Goal: Task Accomplishment & Management: Manage account settings

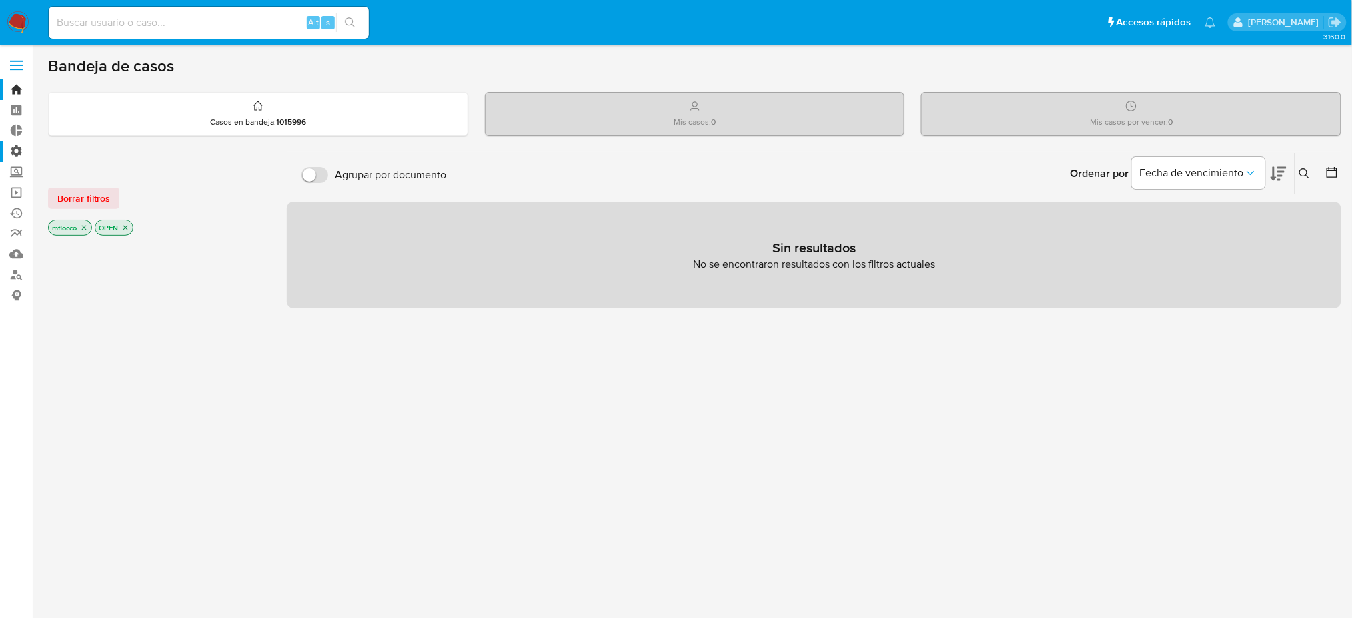
click at [12, 149] on label "Administración" at bounding box center [79, 151] width 159 height 21
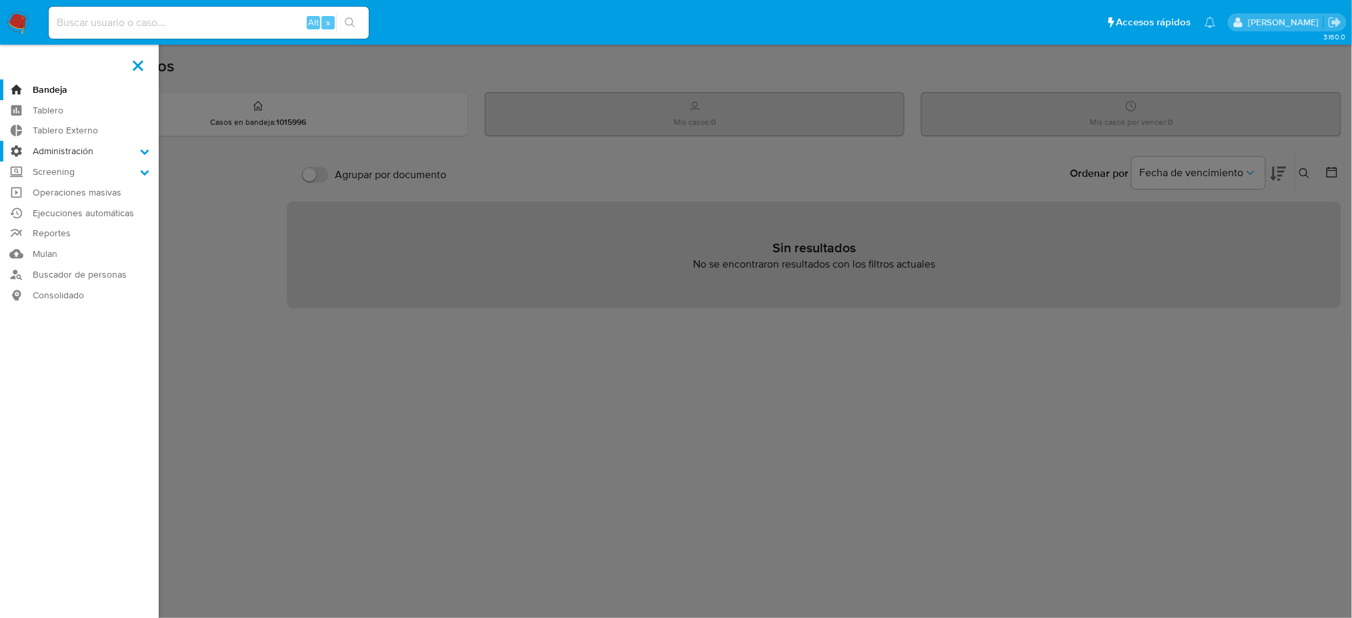
click at [0, 0] on input "Administración" at bounding box center [0, 0] width 0 height 0
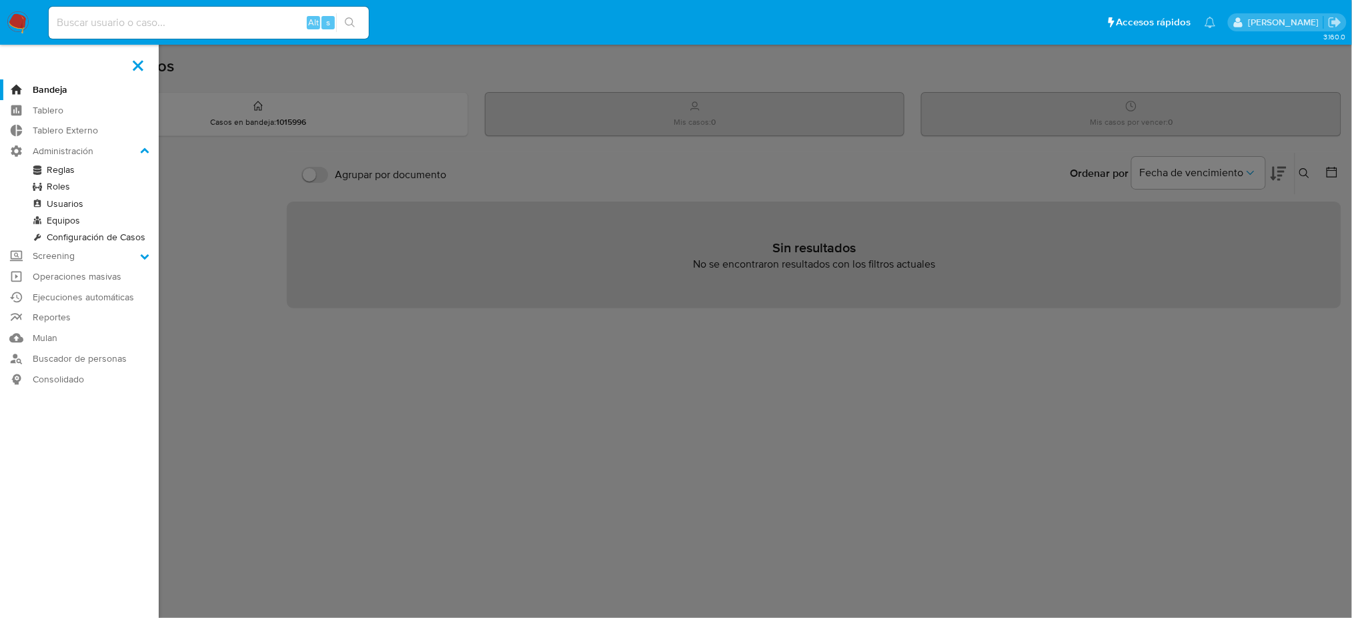
click at [58, 169] on link "Reglas" at bounding box center [79, 169] width 159 height 17
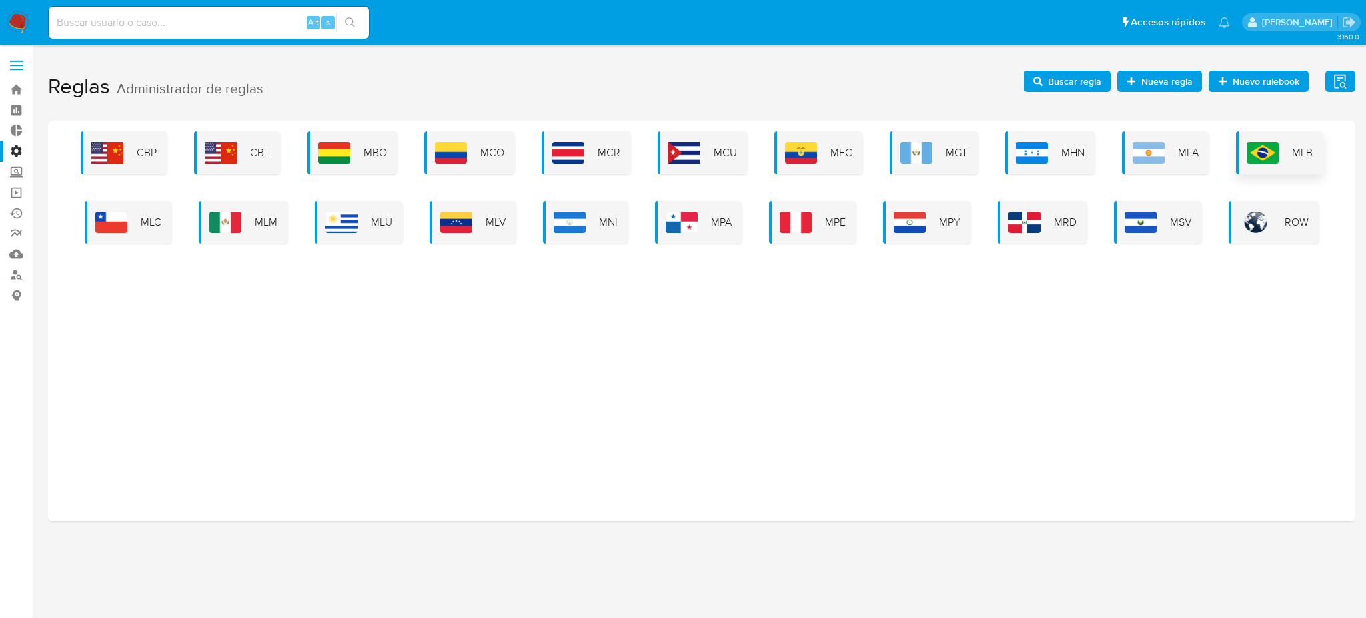
click at [1260, 167] on div "MLB" at bounding box center [1279, 152] width 87 height 43
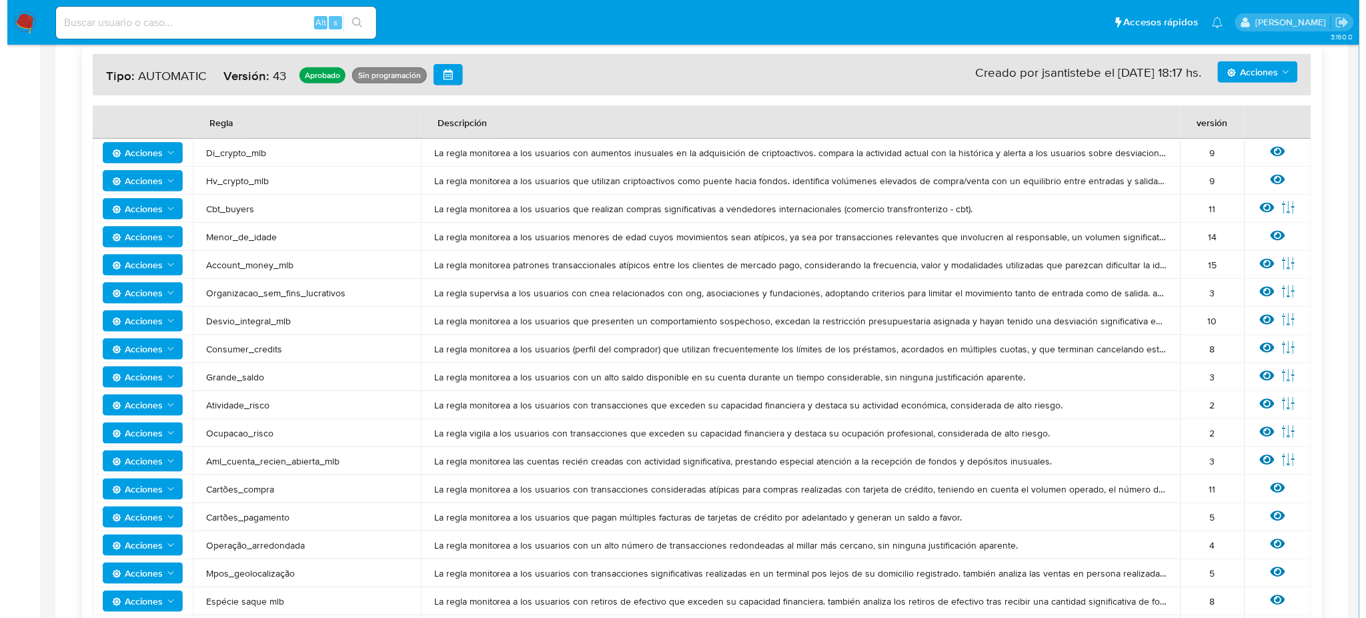
scroll to position [267, 0]
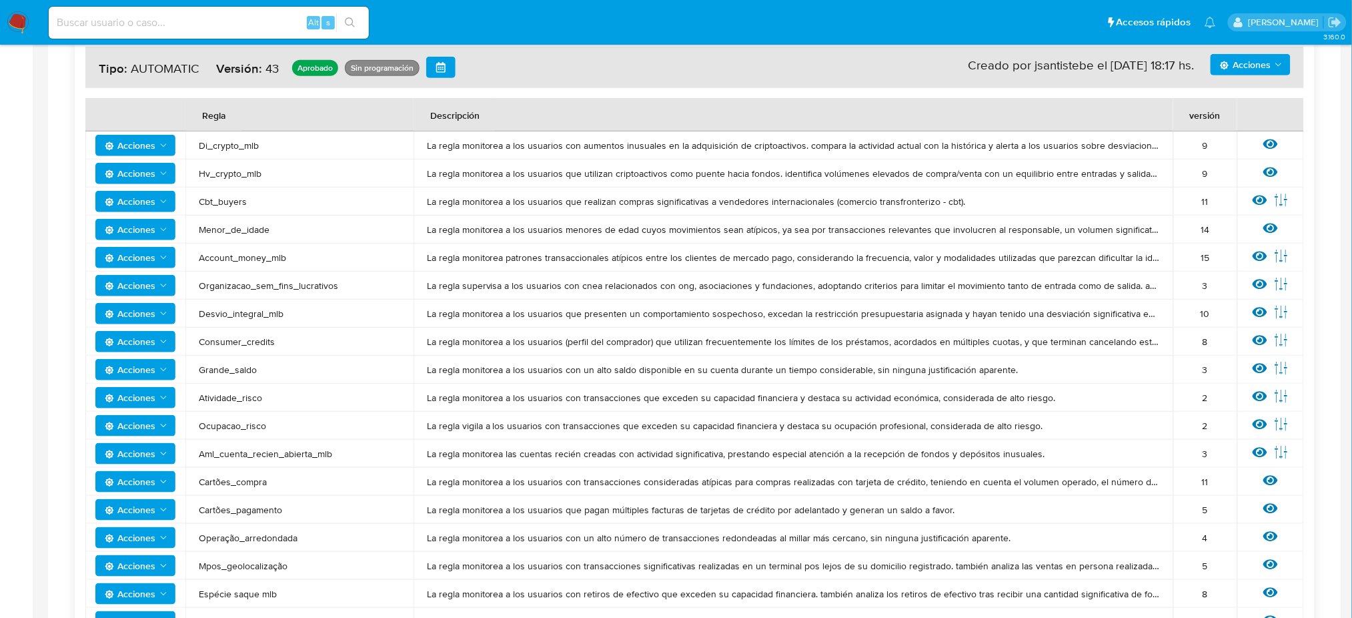
click at [157, 139] on span "Acciones" at bounding box center [137, 145] width 64 height 19
click at [614, 179] on td "La regla monitorea a los usuarios que utilizan criptoactivos como puente hacia …" at bounding box center [793, 173] width 760 height 28
click at [1272, 140] on icon at bounding box center [1270, 144] width 15 height 10
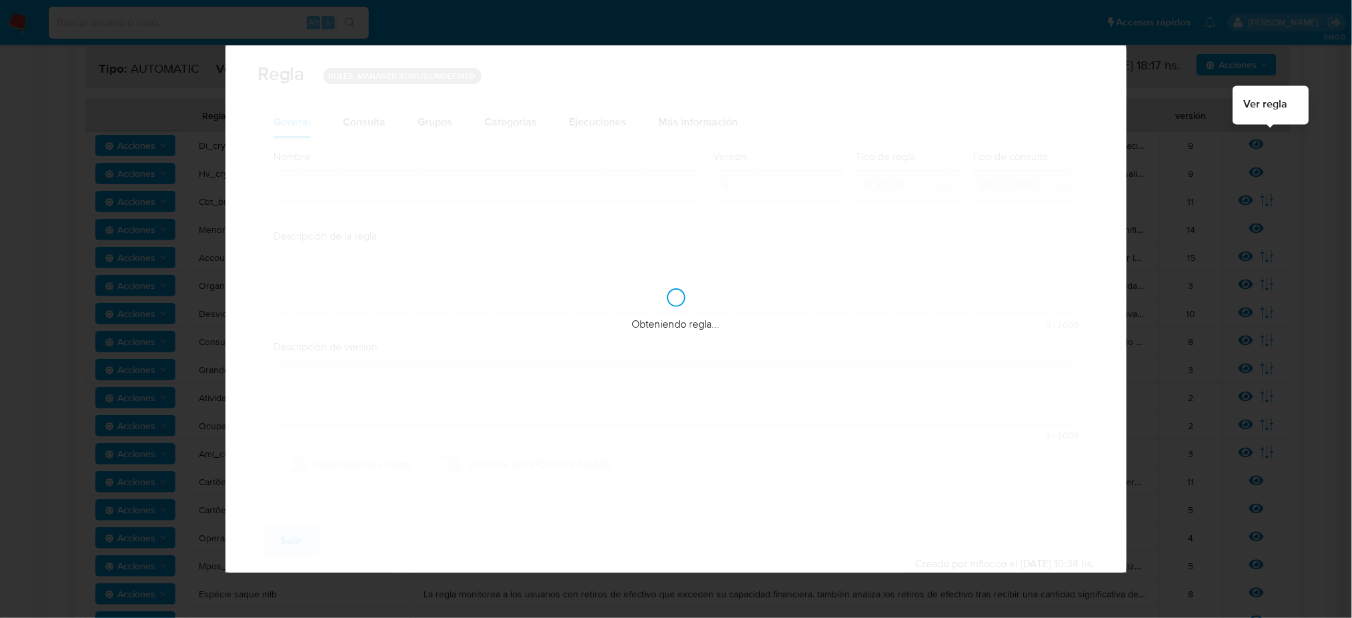
type input "Di_crypto_mlb"
type textarea "La regla monitorea a los usuarios con aumentos inusuales en la adquisición de c…"
type textarea "Detectar grandes operatorias de desvío en el producto crypto"
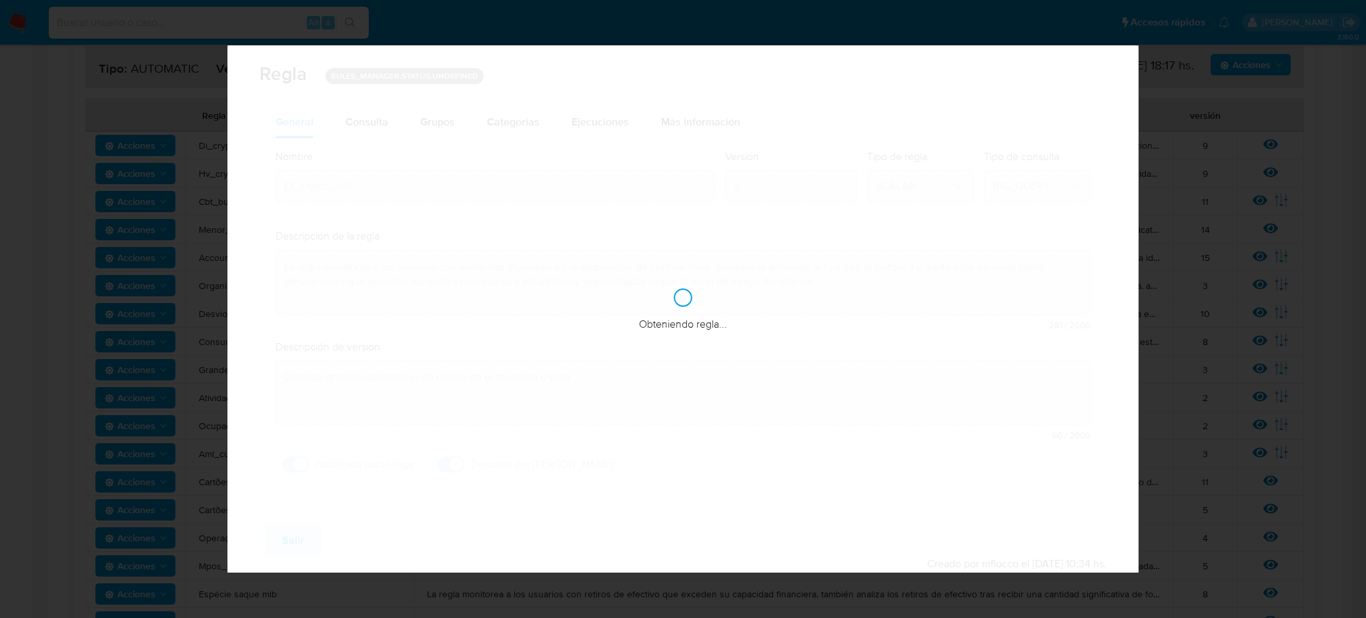
checkbox input "true"
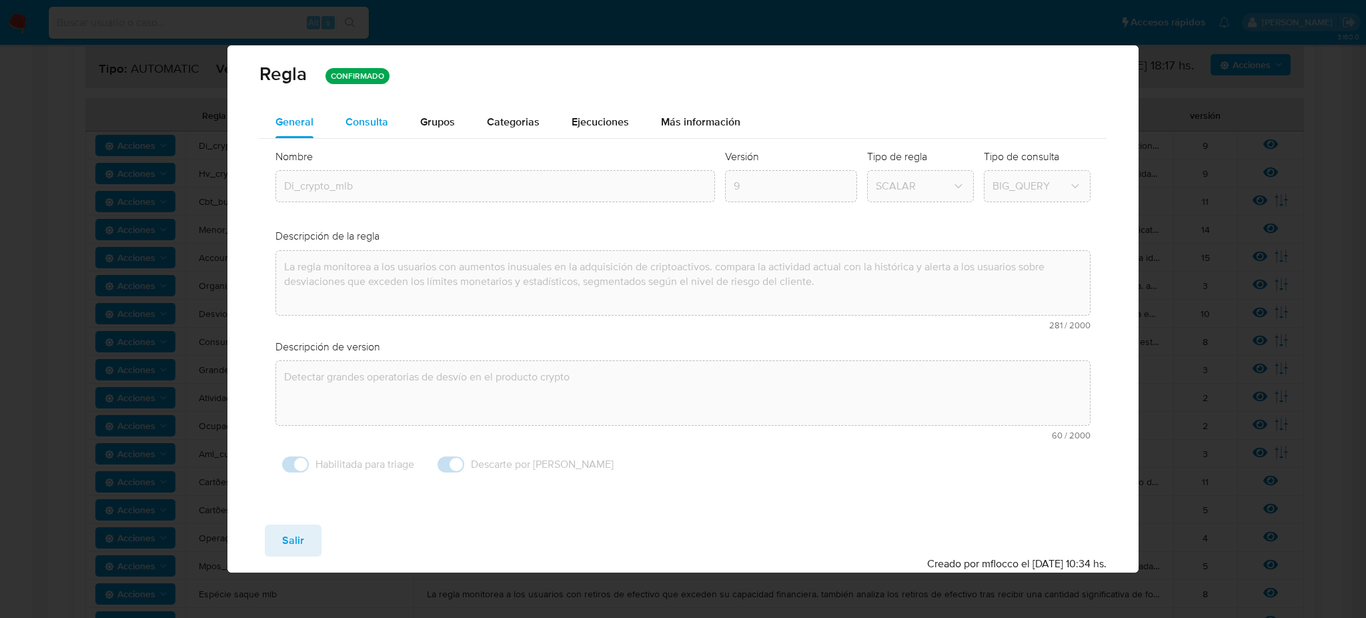
click at [361, 129] on span "Consulta" at bounding box center [366, 121] width 43 height 15
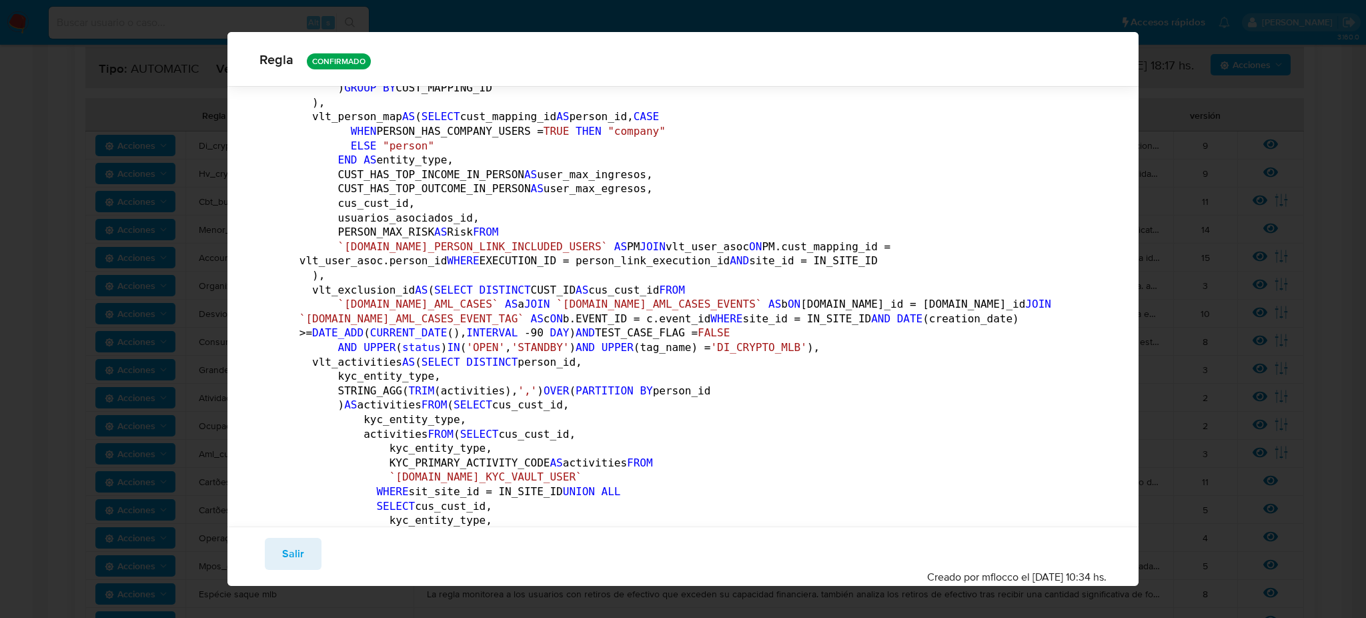
scroll to position [0, 0]
